Goal: Task Accomplishment & Management: Manage account settings

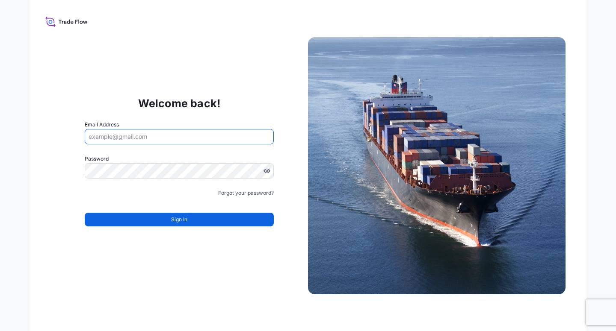
click at [205, 139] on input "Email Address" at bounding box center [179, 136] width 189 height 15
type input "[EMAIL_ADDRESS][DOMAIN_NAME]"
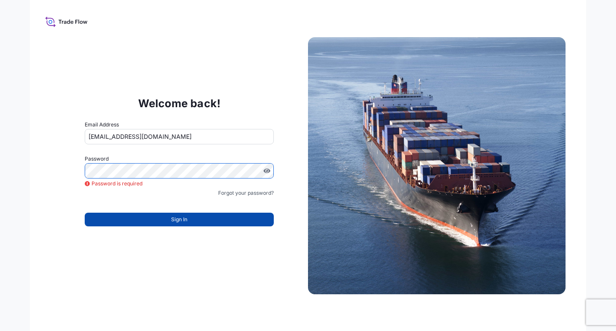
click at [197, 223] on button "Sign In" at bounding box center [179, 220] width 189 height 14
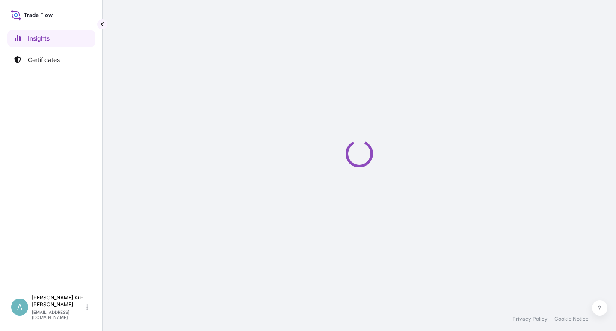
select select "2025"
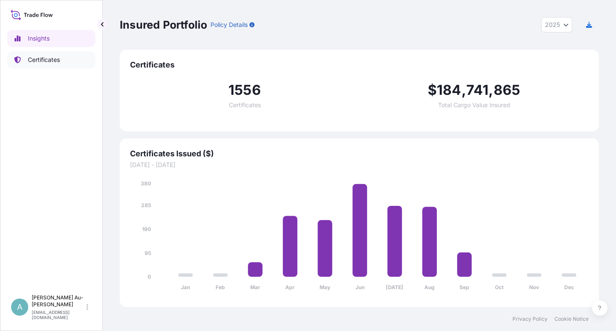
click at [55, 62] on p "Certificates" at bounding box center [44, 60] width 32 height 9
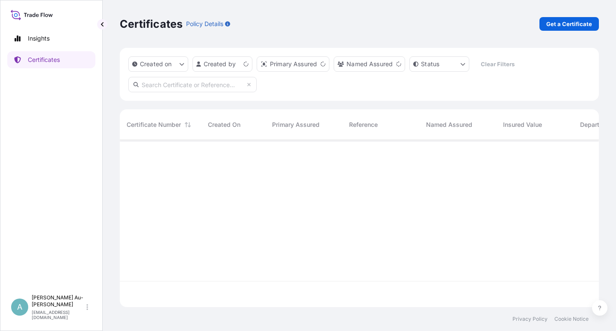
scroll to position [165, 472]
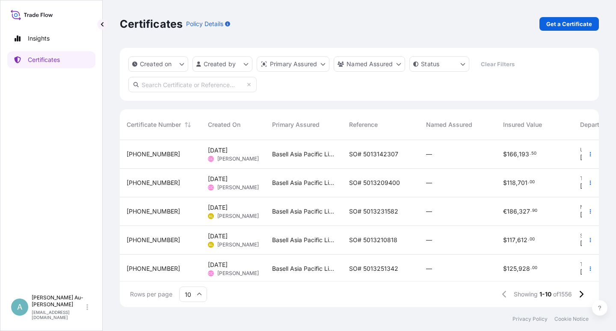
click at [148, 86] on input "text" at bounding box center [192, 84] width 128 height 15
type input "1655-1"
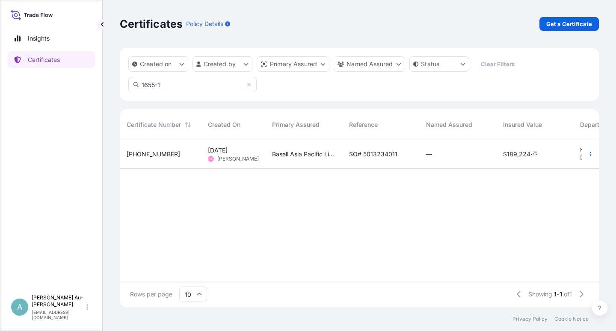
click at [339, 155] on div "Basell Asia Pacific Limited" at bounding box center [303, 154] width 77 height 29
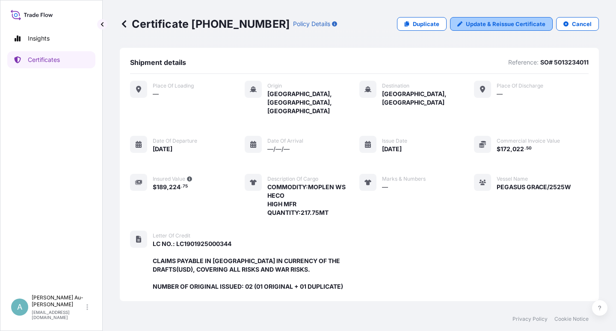
click at [503, 24] on p "Update & Reissue Certificate" at bounding box center [506, 24] width 80 height 9
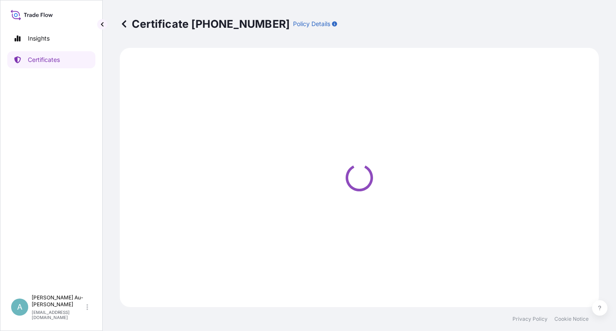
select select "Sea"
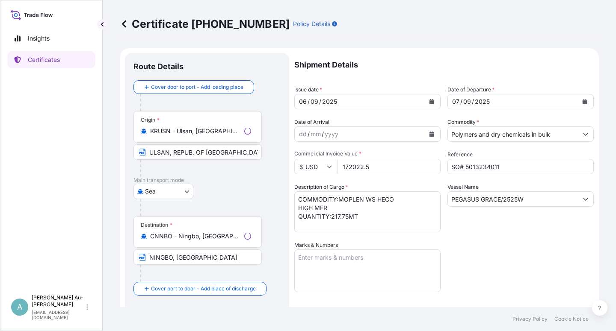
select select "32034"
click at [429, 103] on icon "Calendar" at bounding box center [431, 101] width 5 height 5
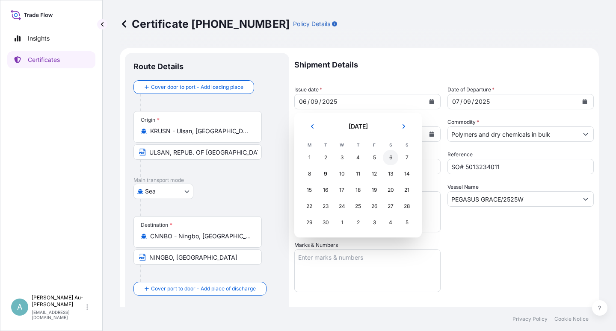
click at [390, 160] on div "6" at bounding box center [390, 157] width 15 height 15
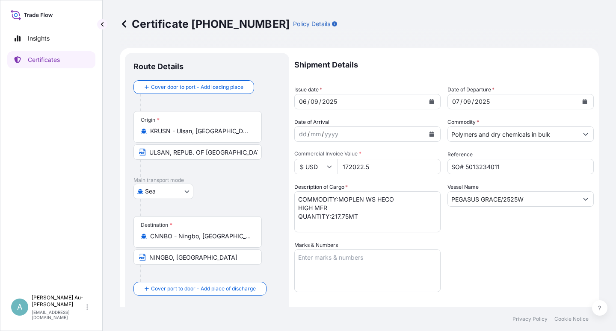
click at [494, 261] on div "Shipment Details Issue date * [DATE] Date of Departure * [DATE] Date of Arrival…" at bounding box center [443, 273] width 299 height 440
drag, startPoint x: 192, startPoint y: 154, endPoint x: 192, endPoint y: 162, distance: 8.1
click at [192, 154] on input "ULSAN, REPUB. OF [GEOGRAPHIC_DATA]" at bounding box center [197, 152] width 128 height 15
type input "ULSAN, [GEOGRAPHIC_DATA]"
click at [241, 196] on div "[GEOGRAPHIC_DATA]" at bounding box center [206, 191] width 147 height 15
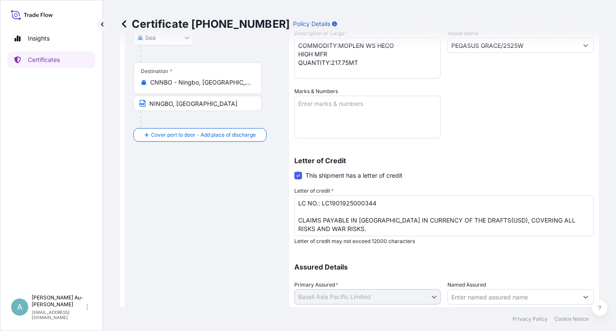
scroll to position [210, 0]
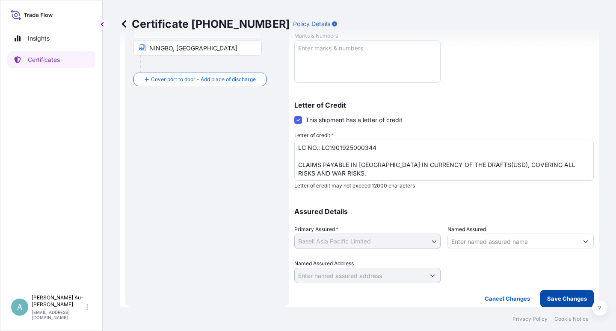
click at [549, 301] on p "Save Changes" at bounding box center [567, 299] width 40 height 9
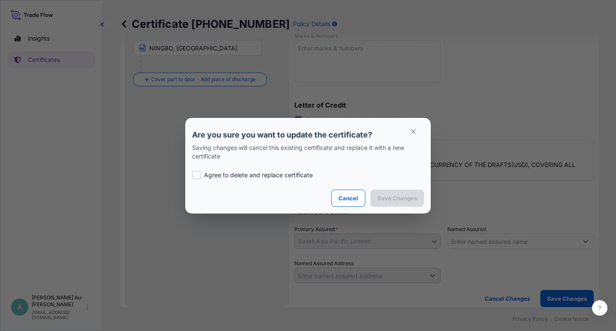
click at [199, 177] on div at bounding box center [196, 175] width 9 height 9
checkbox input "true"
click at [406, 196] on p "Save Changes" at bounding box center [397, 198] width 40 height 9
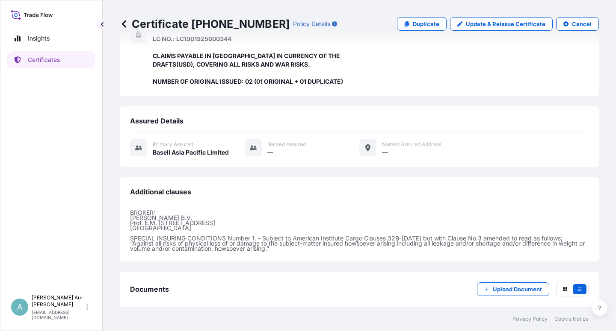
scroll to position [237, 0]
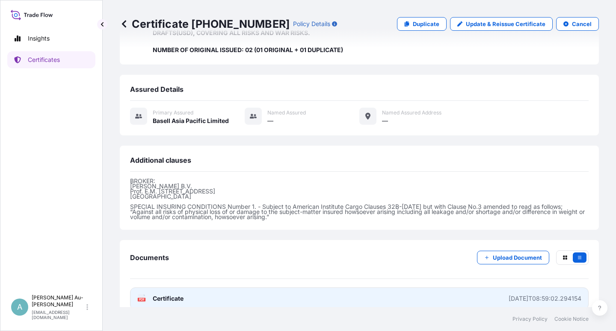
click at [276, 293] on link "PDF Certificate [DATE]T08:59:02.294154" at bounding box center [359, 299] width 458 height 22
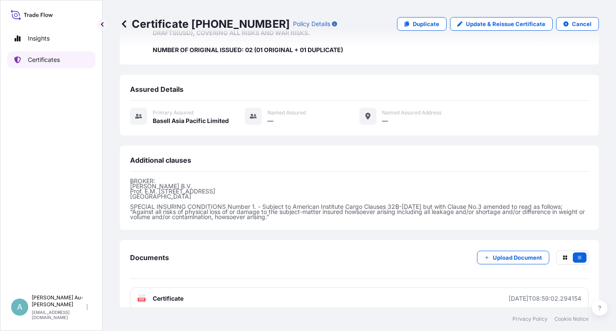
click at [34, 62] on p "Certificates" at bounding box center [44, 60] width 32 height 9
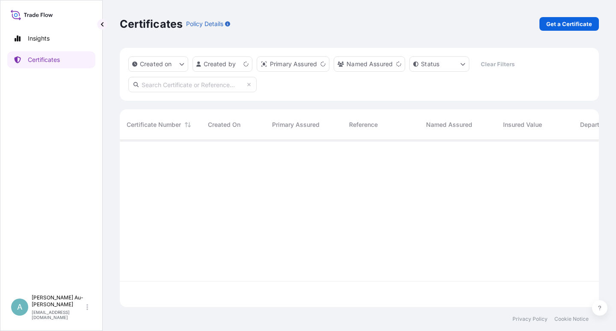
scroll to position [165, 472]
click at [153, 86] on input "text" at bounding box center [192, 84] width 128 height 15
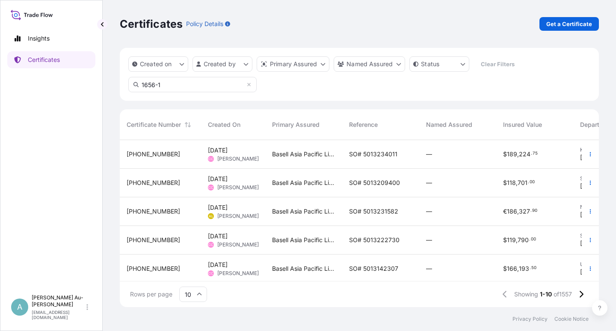
click at [171, 83] on input "1656-1" at bounding box center [192, 84] width 128 height 15
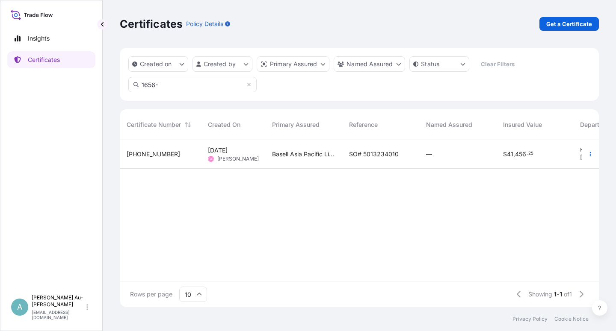
type input "1656-"
click at [361, 160] on div "SO# 5013234010" at bounding box center [380, 154] width 77 height 29
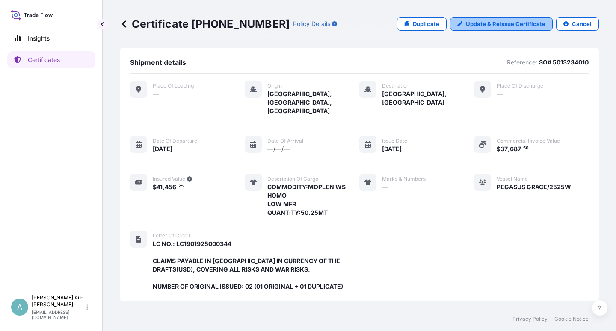
click at [482, 25] on p "Update & Reissue Certificate" at bounding box center [506, 24] width 80 height 9
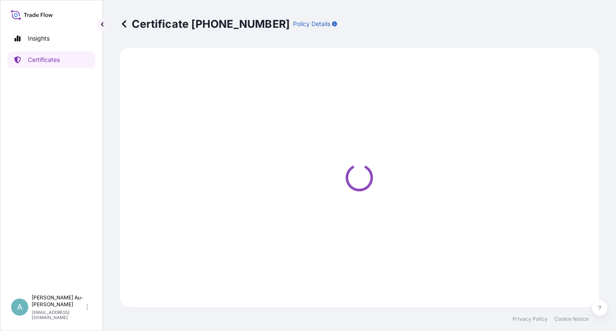
select select "Sea"
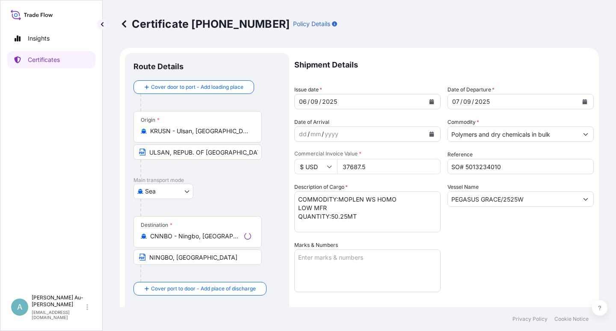
select select "32034"
click at [425, 103] on button "Calendar" at bounding box center [432, 102] width 14 height 14
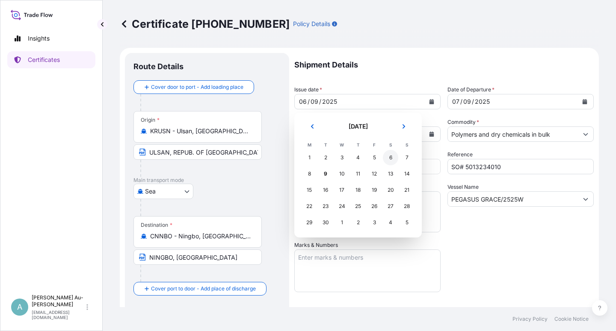
click at [389, 157] on div "6" at bounding box center [390, 157] width 15 height 15
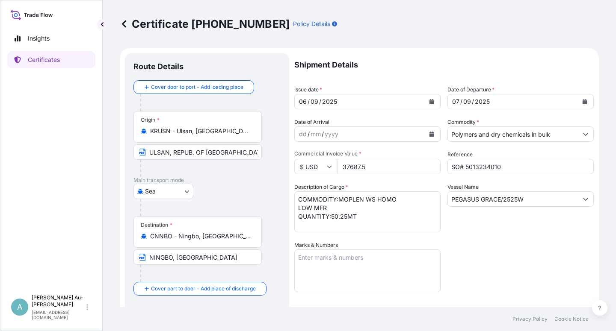
drag, startPoint x: 484, startPoint y: 245, endPoint x: 481, endPoint y: 238, distance: 6.9
click at [484, 243] on div "Shipment Details Issue date * [DATE] Date of Departure * [DATE] Date of Arrival…" at bounding box center [443, 273] width 299 height 440
click at [192, 154] on input "ULSAN, REPUB. OF [GEOGRAPHIC_DATA]" at bounding box center [197, 152] width 128 height 15
type input "ULSAN, [GEOGRAPHIC_DATA]"
click at [505, 263] on div "Shipment Details Issue date * [DATE] Date of Departure * [DATE] Date of Arrival…" at bounding box center [443, 273] width 299 height 440
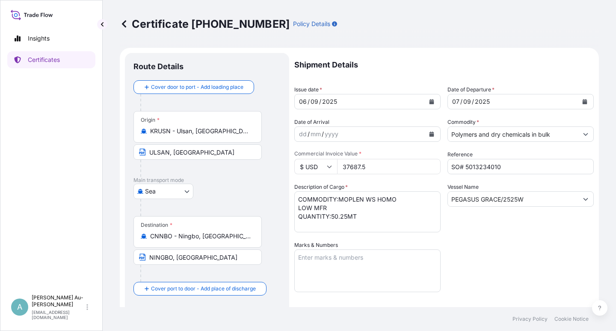
scroll to position [205, 0]
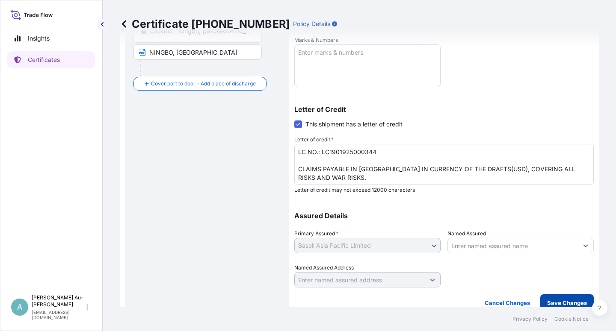
click at [559, 298] on button "Save Changes" at bounding box center [566, 303] width 53 height 17
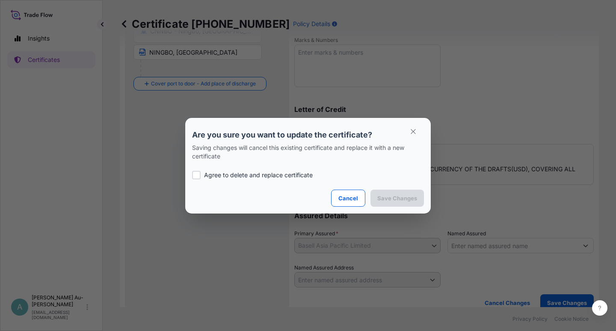
click at [236, 174] on p "Agree to delete and replace certificate" at bounding box center [258, 175] width 109 height 9
checkbox input "true"
click at [387, 197] on p "Save Changes" at bounding box center [397, 198] width 40 height 9
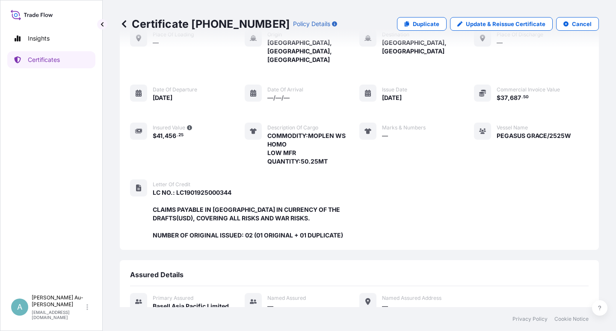
scroll to position [237, 0]
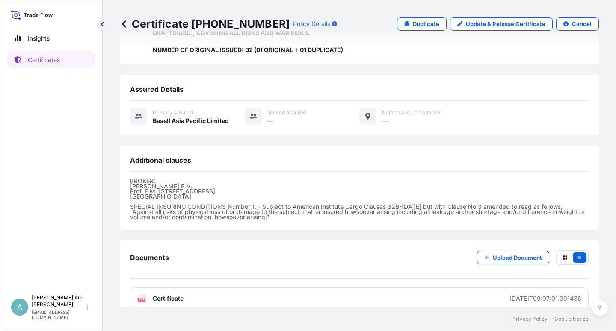
click at [242, 289] on link "PDF Certificate [DATE]T09:07:01.391486" at bounding box center [359, 299] width 458 height 22
click at [53, 63] on p "Certificates" at bounding box center [44, 60] width 32 height 9
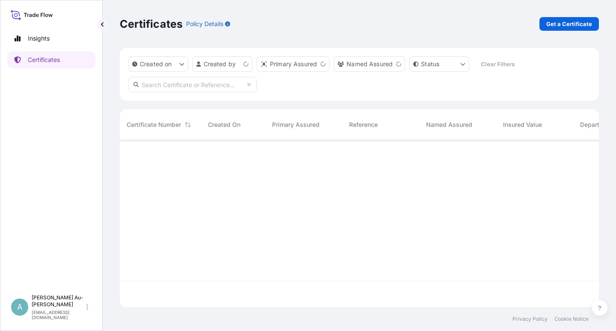
scroll to position [165, 472]
click at [178, 88] on input "text" at bounding box center [192, 84] width 128 height 15
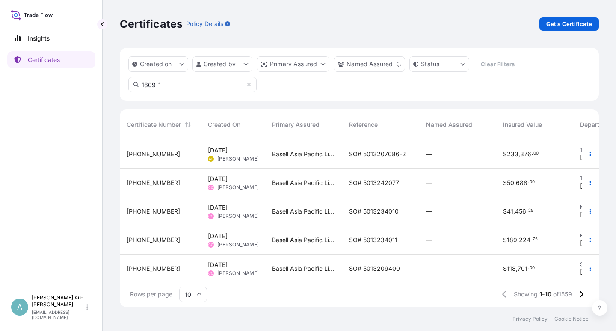
type input "1609-1"
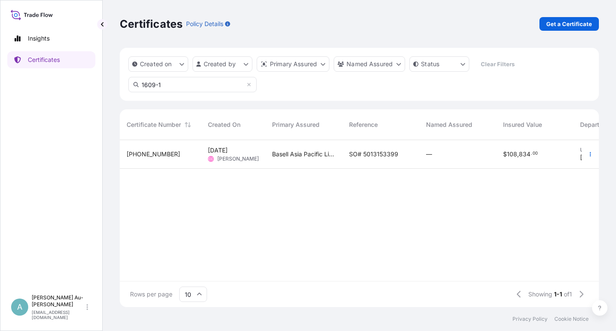
click at [379, 157] on span "SO# 5013153399" at bounding box center [373, 154] width 49 height 9
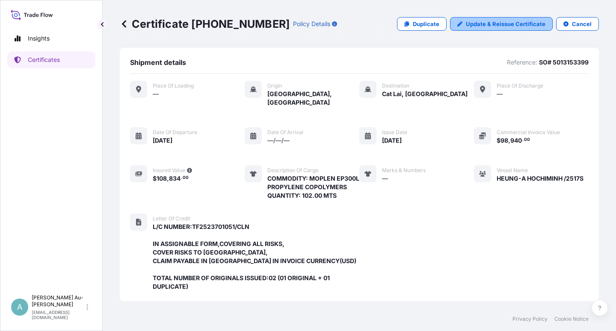
click at [491, 21] on p "Update & Reissue Certificate" at bounding box center [506, 24] width 80 height 9
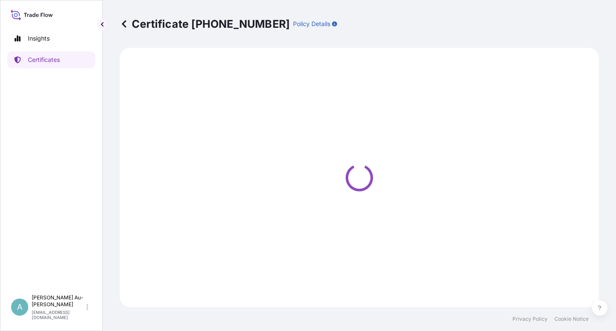
select select "Sea"
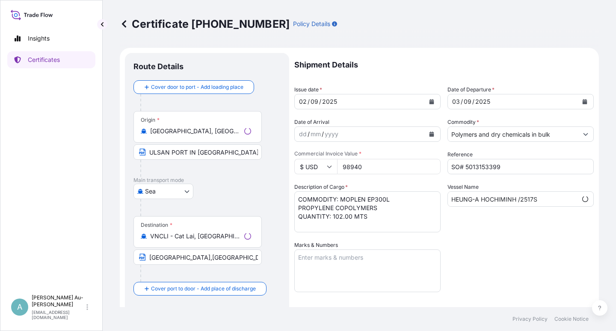
select select "32034"
click at [429, 103] on icon "Calendar" at bounding box center [431, 101] width 5 height 5
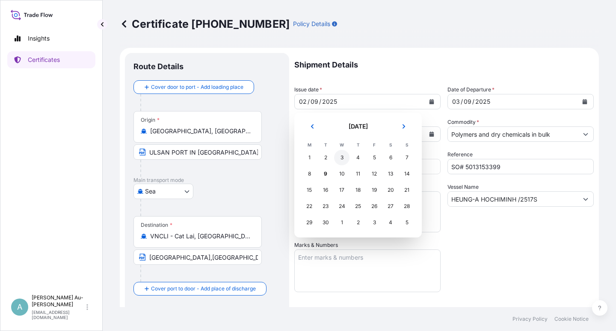
click at [342, 159] on div "3" at bounding box center [341, 157] width 15 height 15
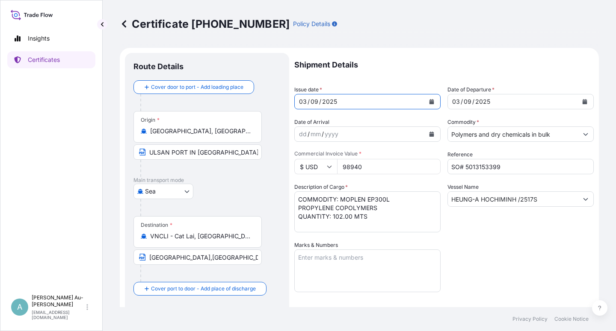
click at [582, 102] on icon "Calendar" at bounding box center [584, 101] width 5 height 5
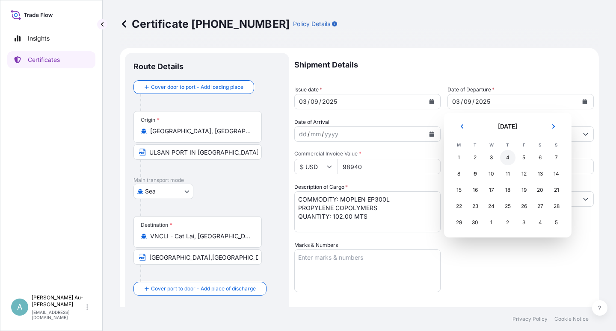
click at [510, 158] on div "4" at bounding box center [507, 157] width 15 height 15
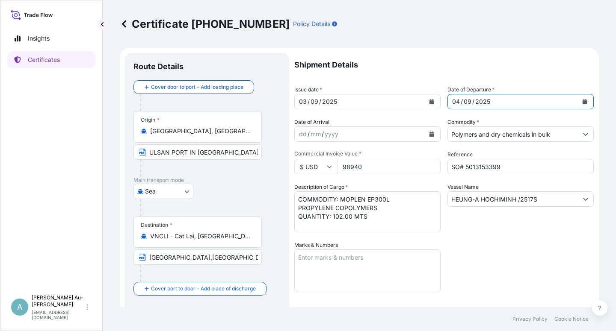
click at [496, 252] on div "Shipment Details Issue date * [DATE] Date of Departure * [DATE] Date of Arrival…" at bounding box center [443, 273] width 299 height 440
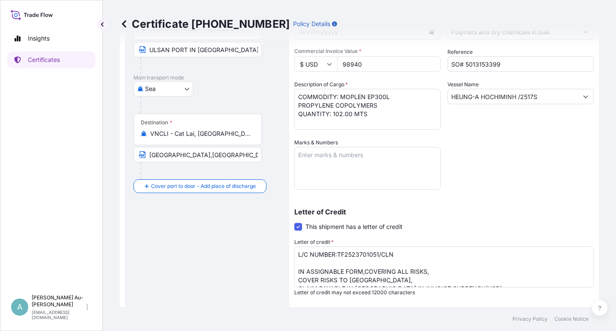
scroll to position [210, 0]
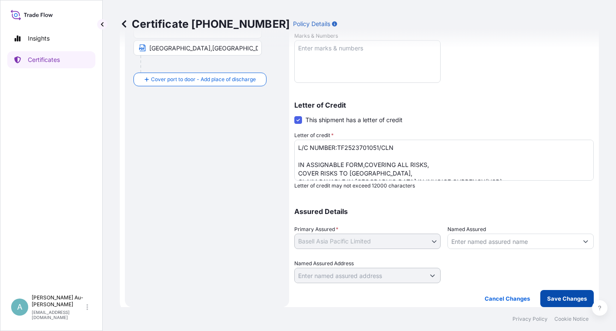
click at [566, 299] on p "Save Changes" at bounding box center [567, 299] width 40 height 9
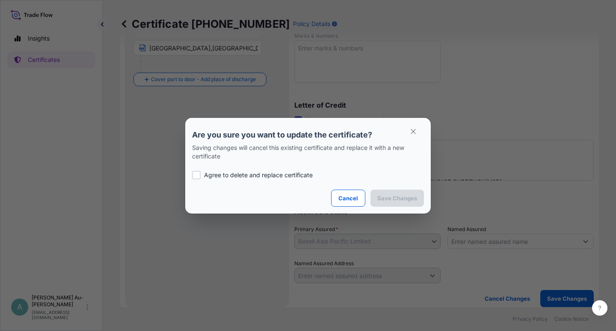
click at [233, 174] on p "Agree to delete and replace certificate" at bounding box center [258, 175] width 109 height 9
checkbox input "true"
click at [387, 195] on p "Save Changes" at bounding box center [397, 198] width 40 height 9
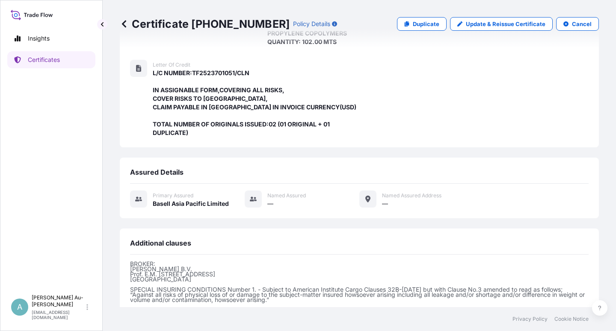
scroll to position [254, 0]
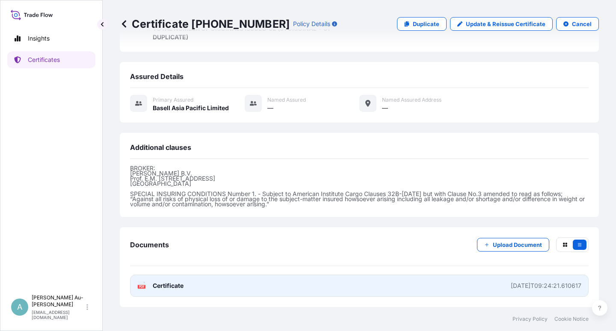
click at [177, 287] on span "Certificate" at bounding box center [168, 286] width 31 height 9
